Goal: Check status: Check status

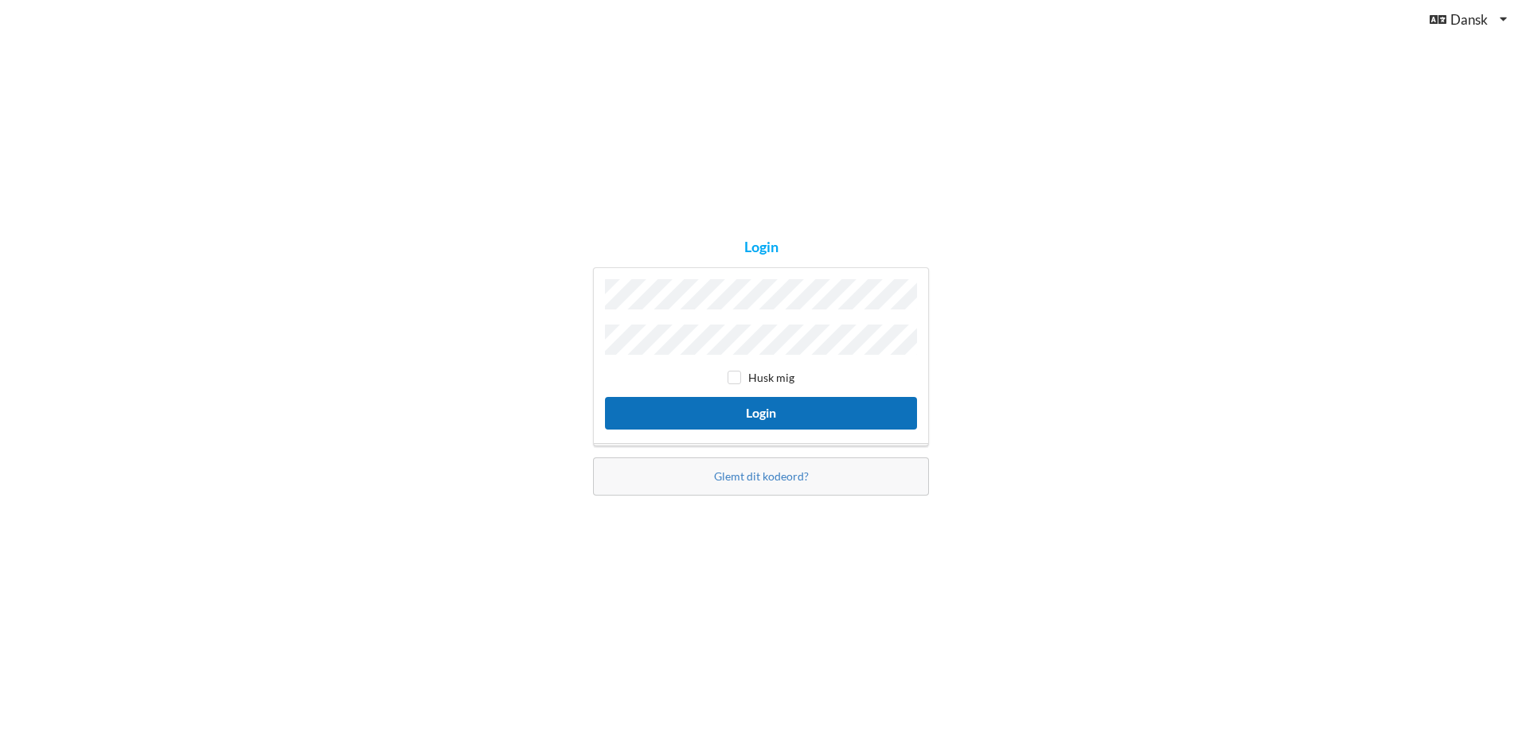
click at [737, 415] on button "Login" at bounding box center [761, 413] width 312 height 33
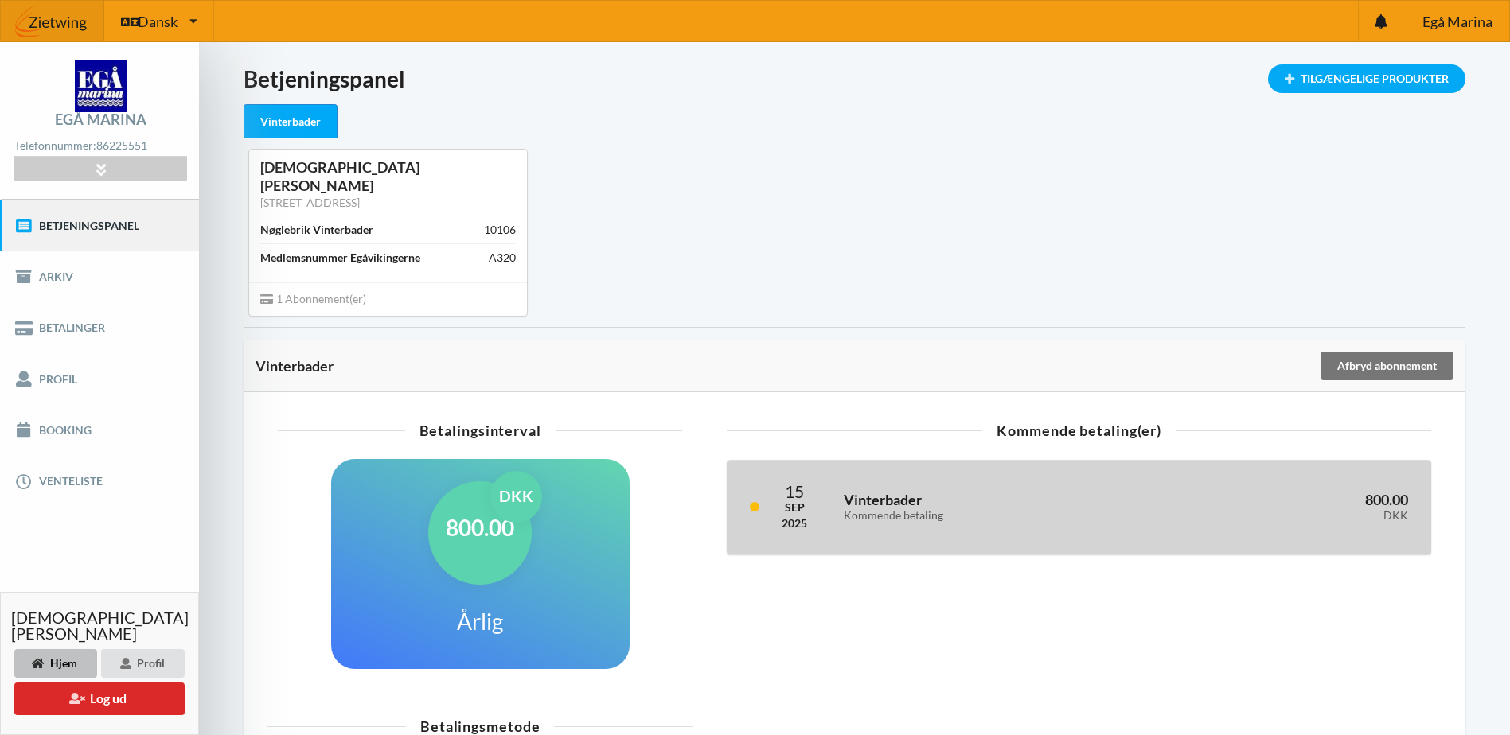
click at [947, 509] on div "Kommende betaling" at bounding box center [993, 516] width 299 height 14
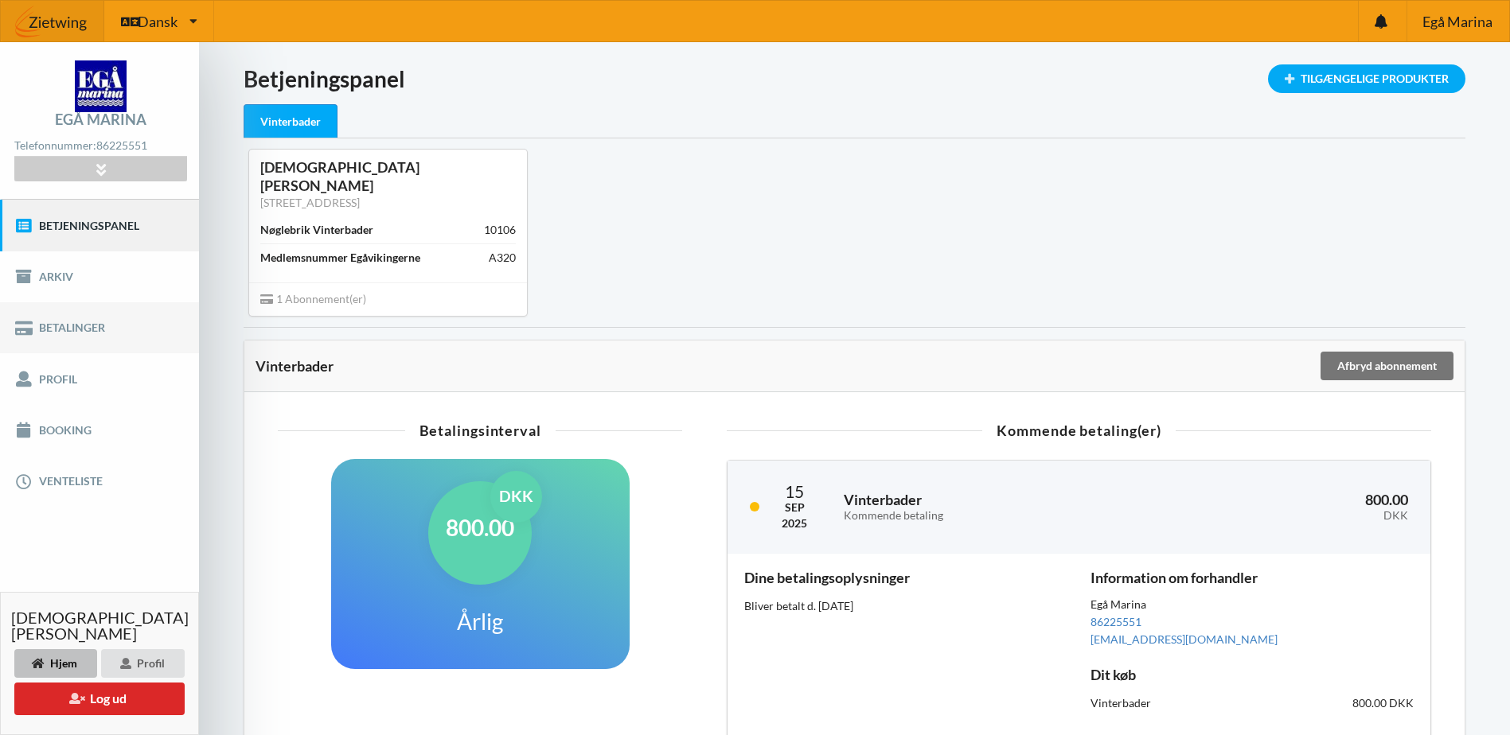
click at [107, 334] on link "Betalinger" at bounding box center [99, 327] width 199 height 51
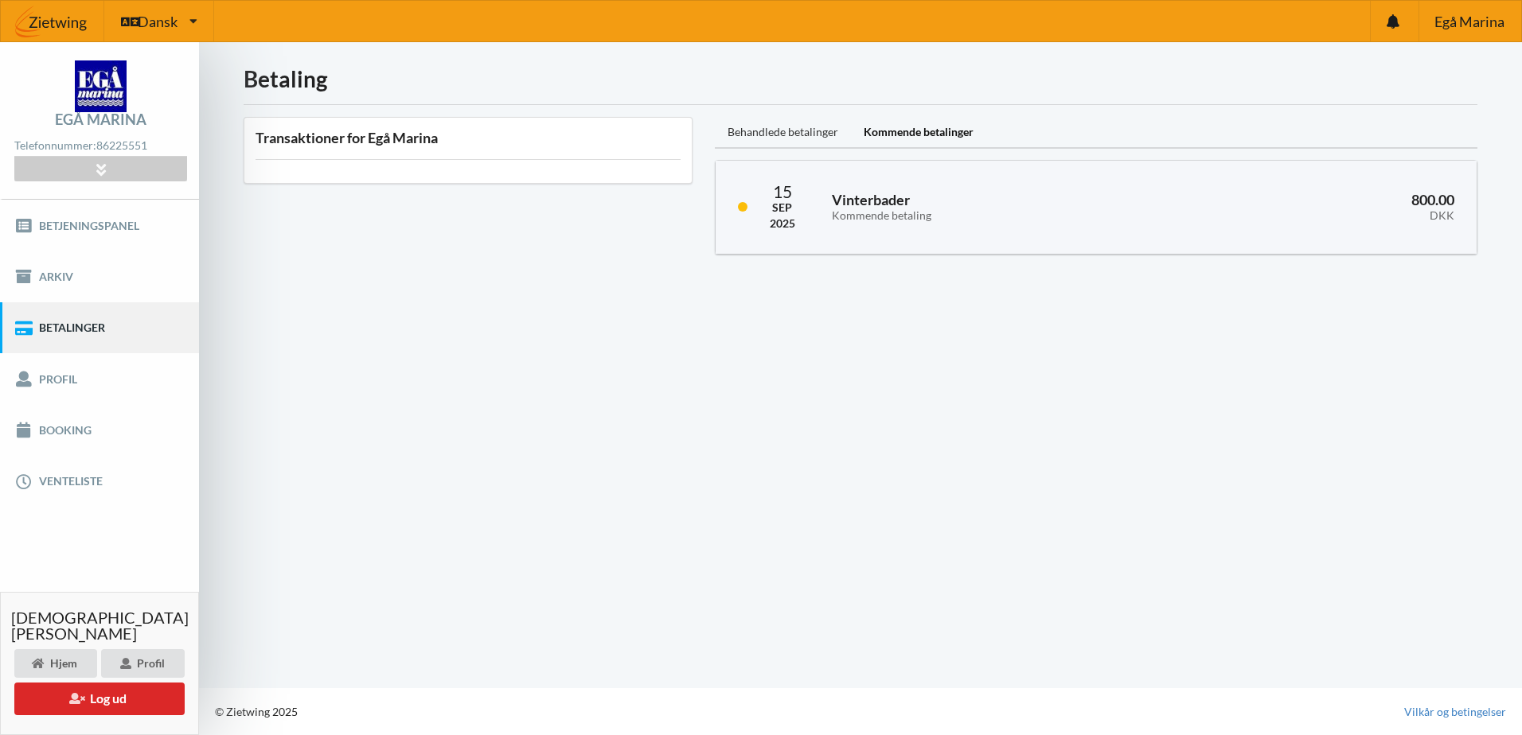
click at [800, 135] on div "Behandlede betalinger" at bounding box center [783, 133] width 136 height 32
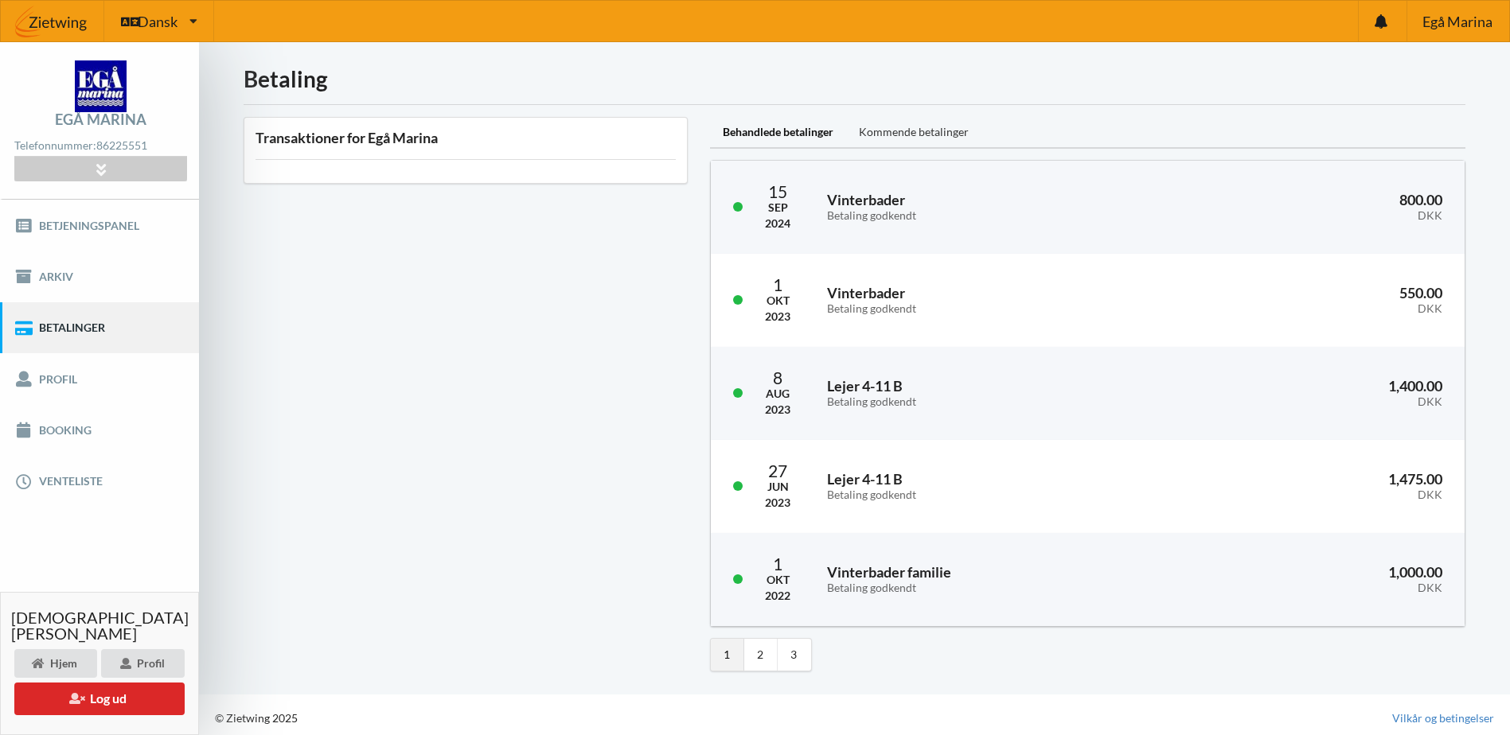
click at [907, 131] on div "Kommende betalinger" at bounding box center [913, 133] width 135 height 32
